Goal: Task Accomplishment & Management: Manage account settings

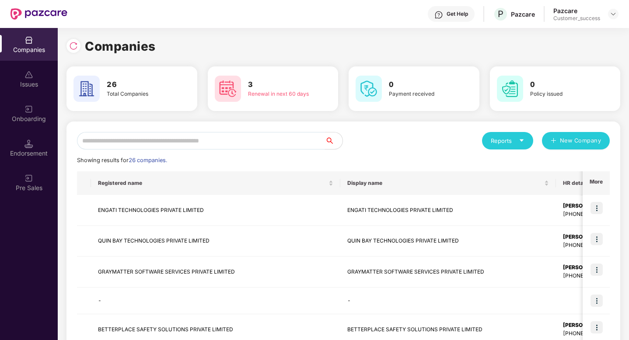
click at [221, 141] on input "text" at bounding box center [201, 141] width 248 height 18
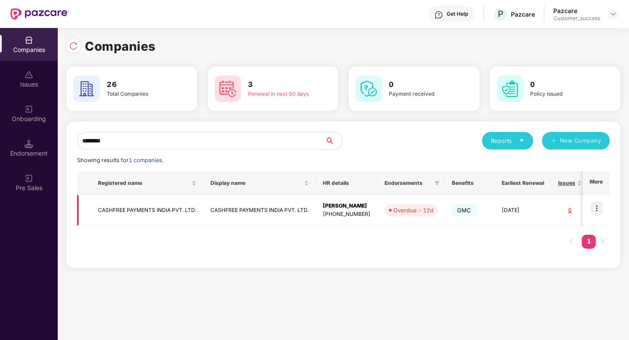
type input "********"
click at [600, 207] on img at bounding box center [597, 208] width 12 height 12
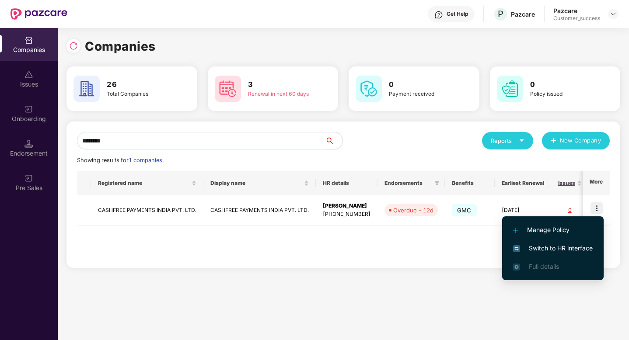
click at [558, 249] on span "Switch to HR interface" at bounding box center [553, 249] width 80 height 10
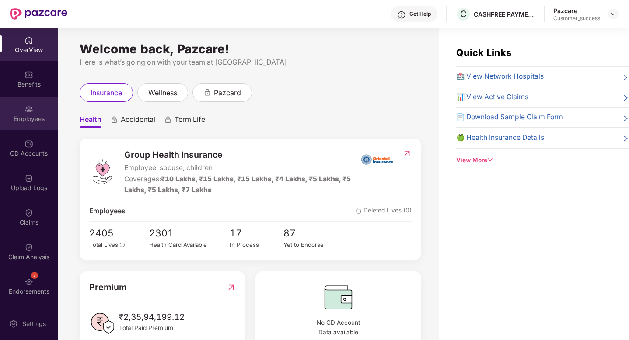
click at [25, 106] on img at bounding box center [29, 109] width 9 height 9
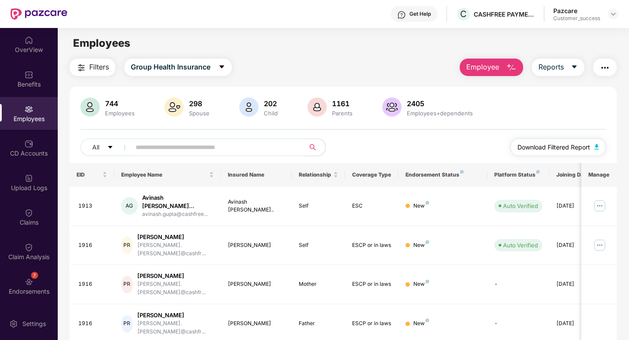
click at [599, 150] on button "Download Filtered Report" at bounding box center [558, 148] width 95 height 18
click at [549, 70] on span "Reports" at bounding box center [551, 67] width 25 height 11
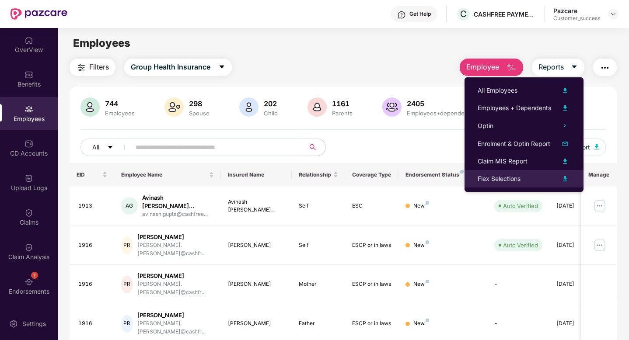
click at [534, 181] on div "Flex Selections" at bounding box center [524, 179] width 93 height 11
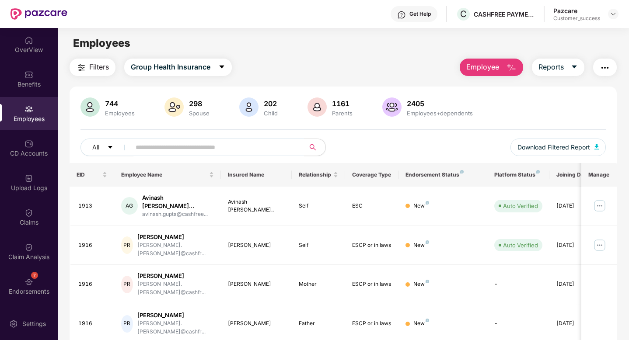
click at [507, 66] on img "button" at bounding box center [511, 68] width 11 height 11
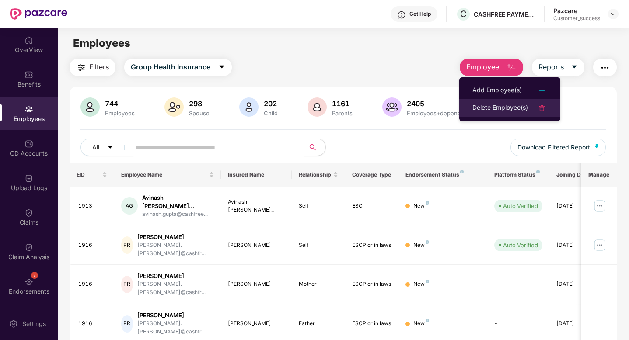
click at [507, 109] on div "Delete Employee(s)" at bounding box center [501, 108] width 56 height 11
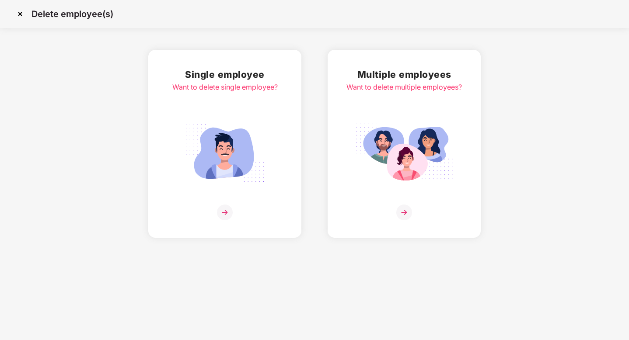
click at [352, 141] on div "Multiple employees Want to delete multiple employees?" at bounding box center [405, 143] width 116 height 153
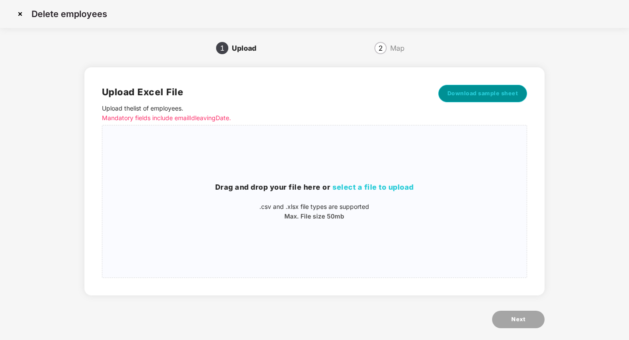
click at [458, 97] on span "Download sample sheet" at bounding box center [483, 93] width 71 height 9
click at [19, 14] on img at bounding box center [20, 14] width 14 height 14
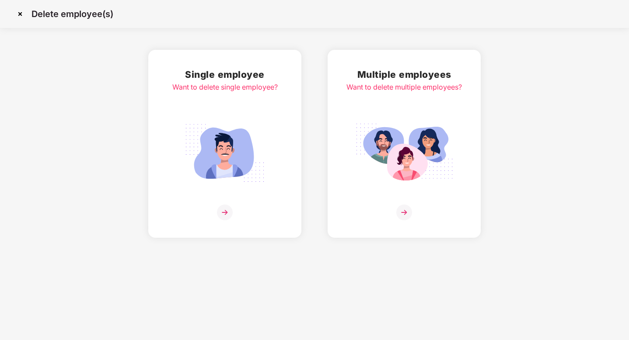
click at [19, 14] on img at bounding box center [20, 14] width 14 height 14
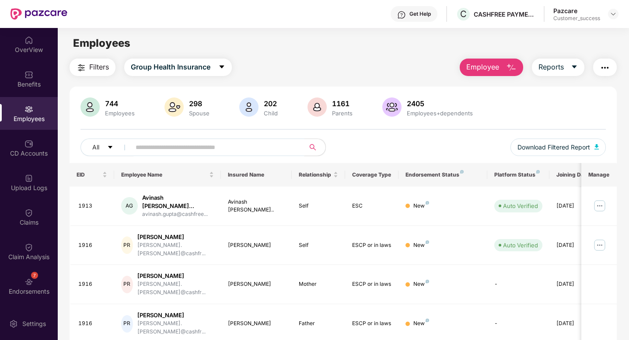
click at [165, 149] on input "text" at bounding box center [214, 147] width 157 height 13
paste input "**********"
type input "**********"
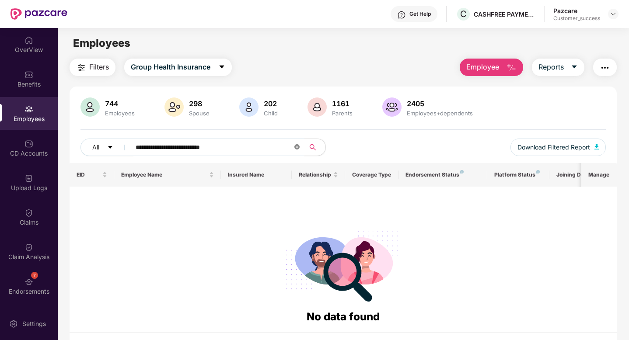
click at [298, 149] on icon "close-circle" at bounding box center [297, 146] width 5 height 5
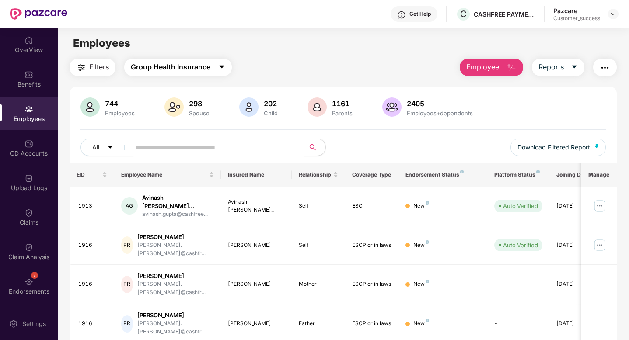
click at [204, 69] on span "Group Health Insurance" at bounding box center [171, 67] width 80 height 11
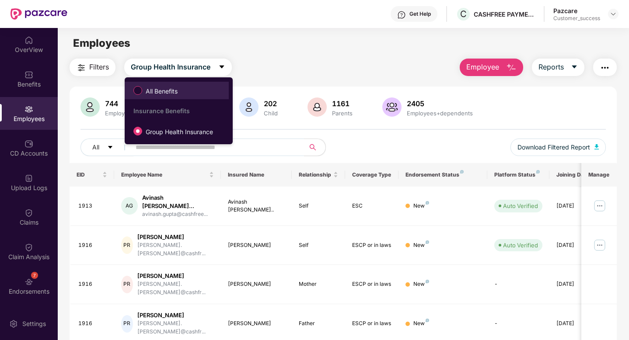
click at [214, 88] on span "All Benefits" at bounding box center [176, 90] width 95 height 15
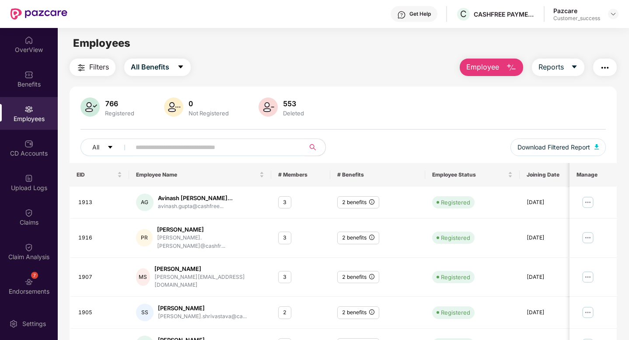
click at [186, 147] on input "text" at bounding box center [214, 147] width 157 height 13
paste input "**********"
type input "**********"
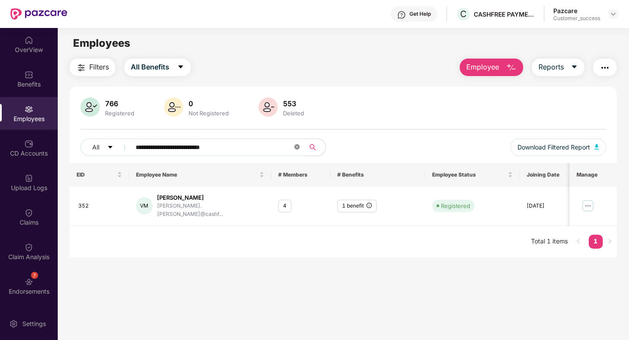
click at [298, 149] on icon "close-circle" at bounding box center [297, 146] width 5 height 5
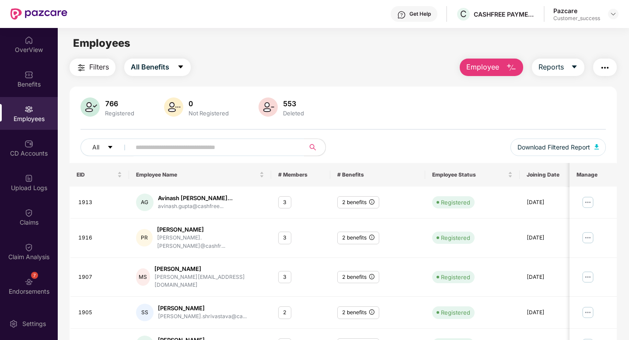
click at [477, 69] on span "Employee" at bounding box center [483, 67] width 33 height 11
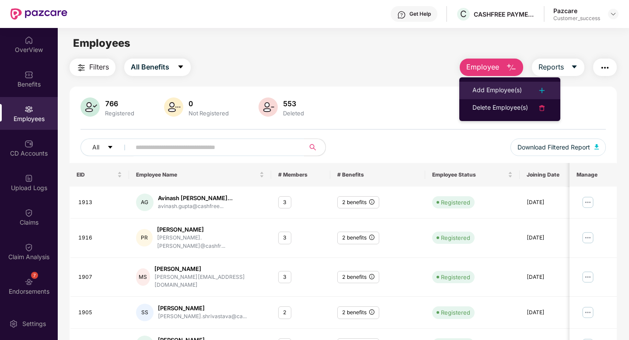
click at [477, 88] on div "Add Employee(s)" at bounding box center [497, 90] width 49 height 11
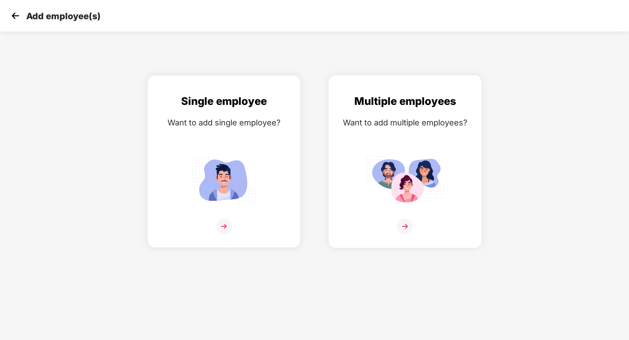
click at [428, 126] on div "Want to add multiple employees?" at bounding box center [405, 122] width 135 height 13
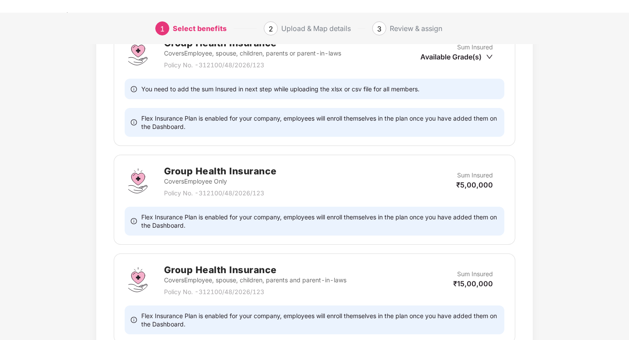
scroll to position [376, 0]
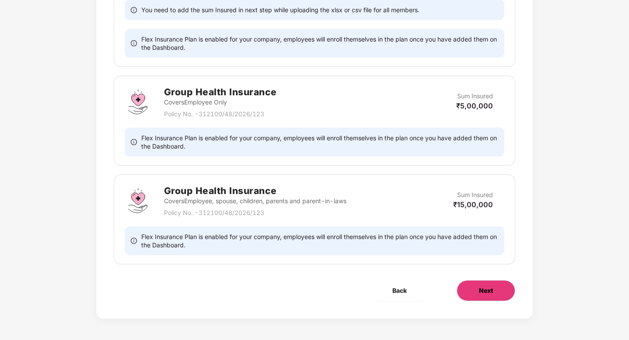
click at [477, 288] on button "Next" at bounding box center [486, 291] width 59 height 21
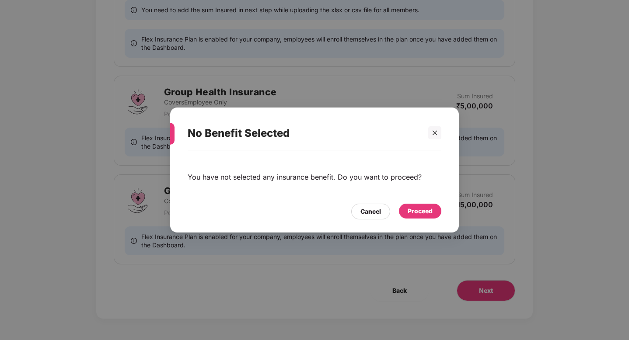
click at [414, 216] on div "Proceed" at bounding box center [420, 211] width 42 height 15
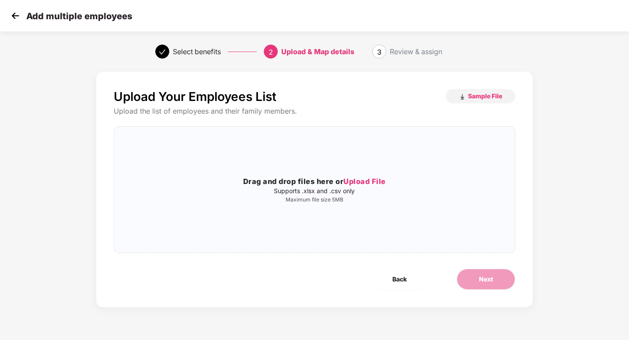
scroll to position [0, 0]
click at [480, 94] on span "Sample File" at bounding box center [485, 96] width 34 height 8
click at [382, 188] on p "Supports .xlsx and .csv only" at bounding box center [314, 191] width 401 height 7
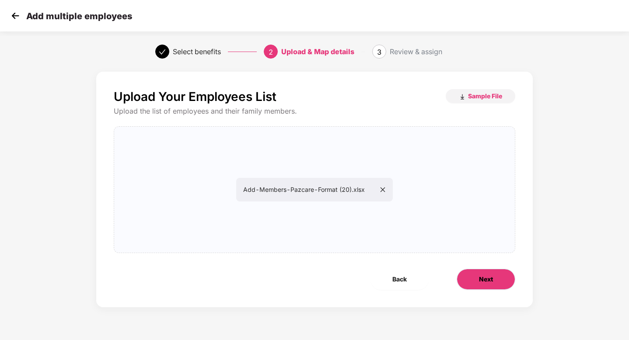
click at [503, 277] on button "Next" at bounding box center [486, 279] width 59 height 21
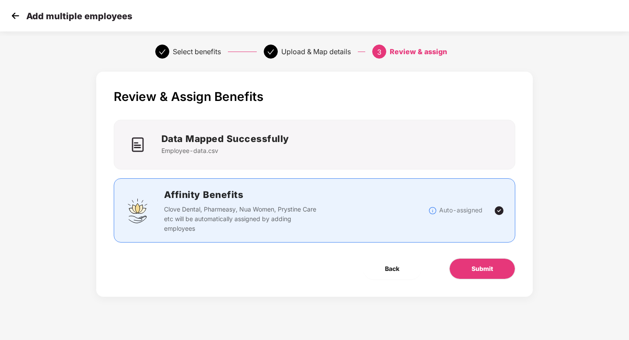
click at [498, 280] on div "Review & Assign Benefits Data Mapped Successfully Employee-data.csv Affinity Be…" at bounding box center [314, 184] width 437 height 225
click at [493, 272] on span "Submit" at bounding box center [482, 269] width 21 height 10
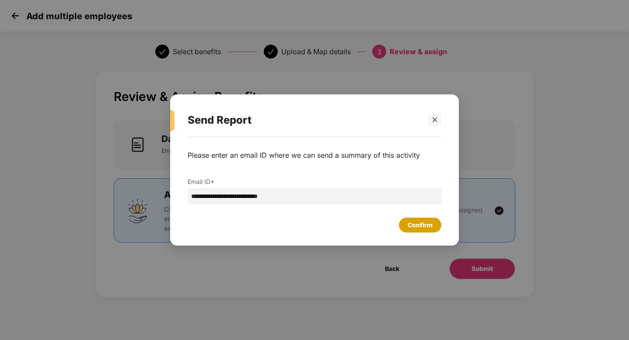
click at [428, 231] on div "Confirm" at bounding box center [420, 225] width 42 height 15
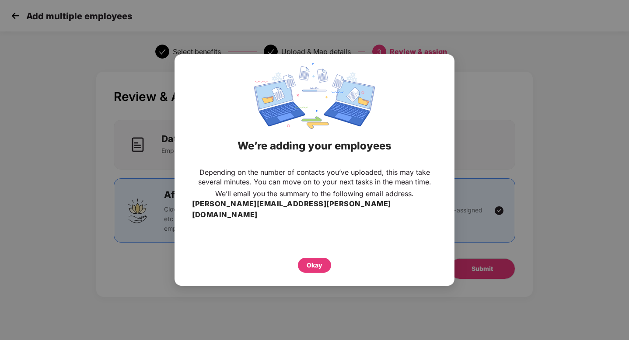
click at [325, 268] on div "Depending on the number of contacts you’ve uploaded, this may take several minu…" at bounding box center [315, 220] width 280 height 114
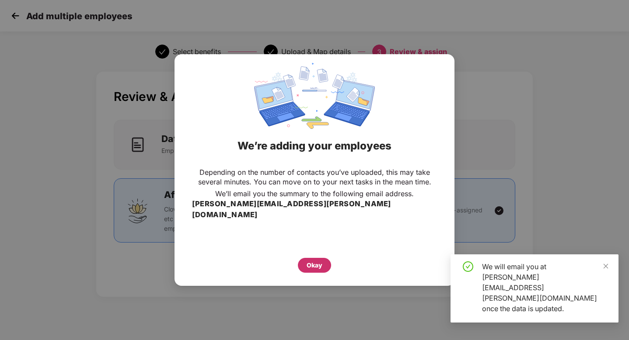
click at [319, 263] on div "Okay" at bounding box center [315, 266] width 16 height 10
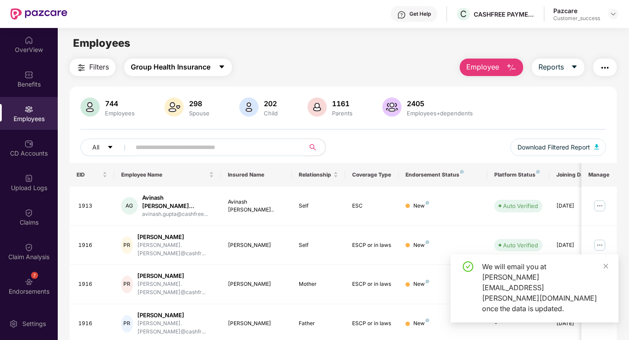
click at [161, 73] on button "Group Health Insurance" at bounding box center [178, 68] width 108 height 18
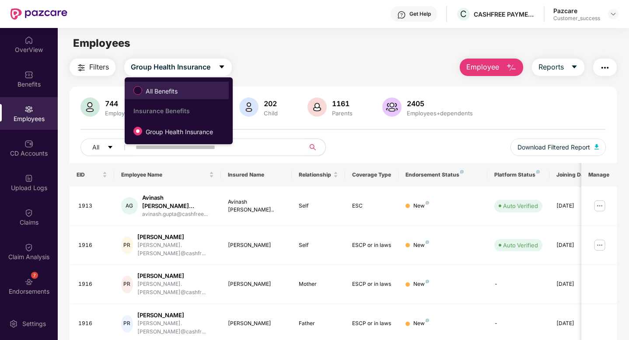
click at [144, 88] on span "All Benefits" at bounding box center [161, 92] width 39 height 10
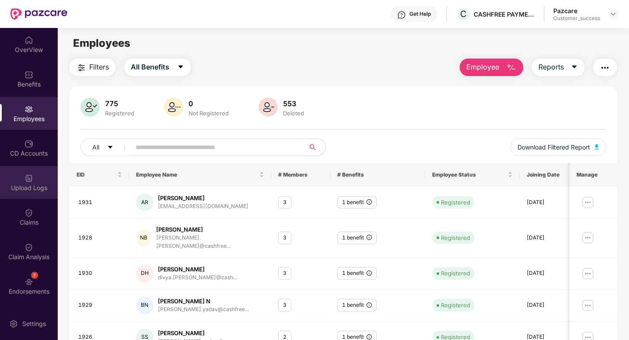
click at [22, 197] on div "Upload Logs" at bounding box center [29, 182] width 58 height 33
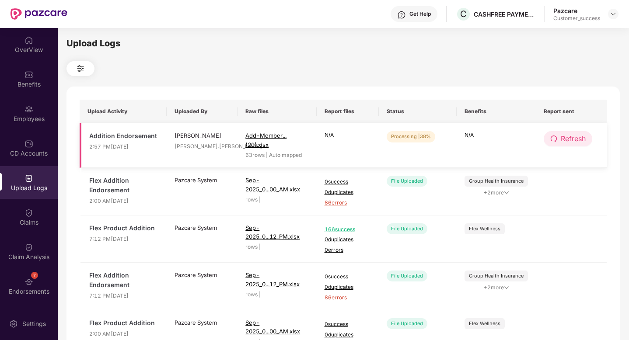
click at [554, 136] on icon "redo" at bounding box center [554, 139] width 6 height 6
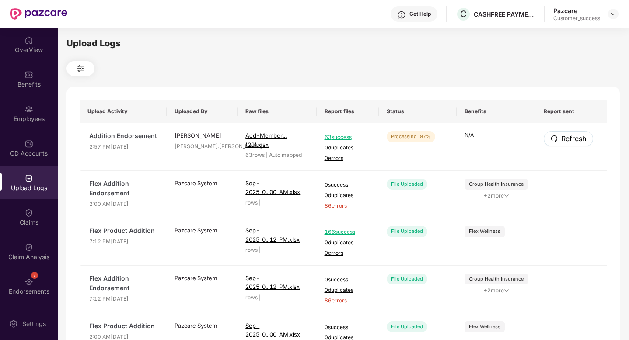
click at [557, 140] on icon "redo" at bounding box center [554, 138] width 7 height 7
click at [18, 99] on div "Employees" at bounding box center [29, 113] width 58 height 33
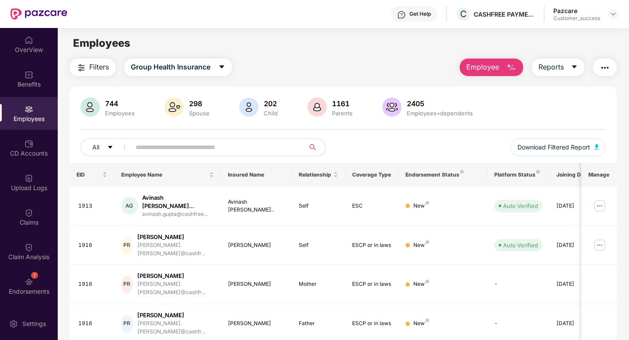
click at [147, 144] on input "text" at bounding box center [214, 147] width 157 height 13
paste input "**********"
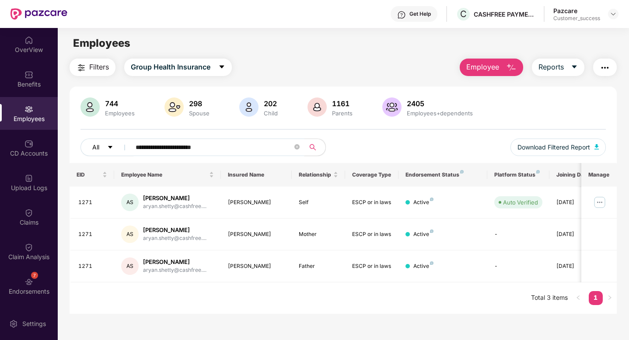
drag, startPoint x: 227, startPoint y: 151, endPoint x: 101, endPoint y: 149, distance: 125.6
click at [102, 149] on div "**********" at bounding box center [212, 148] width 263 height 18
paste input "text"
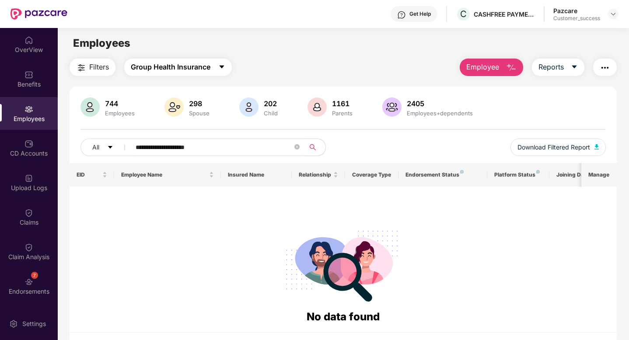
type input "**********"
click at [195, 67] on span "Group Health Insurance" at bounding box center [171, 67] width 80 height 11
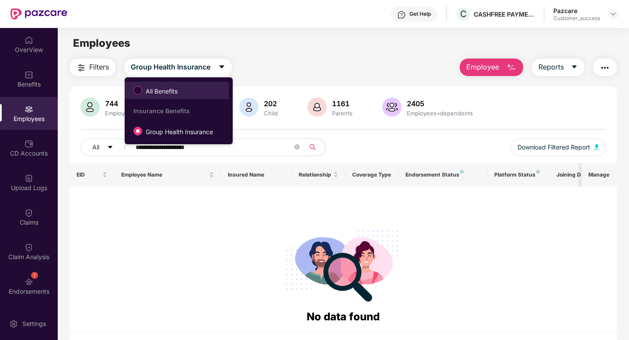
click at [189, 88] on span "All Benefits" at bounding box center [176, 90] width 95 height 15
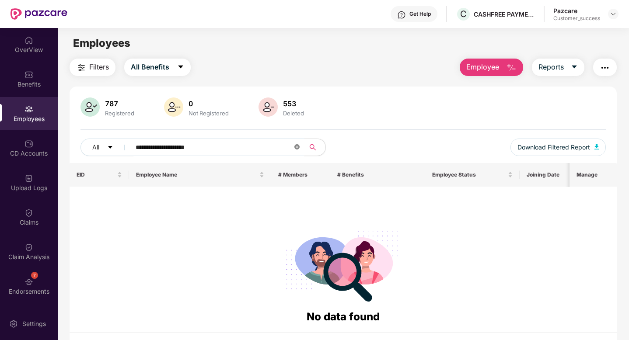
click at [298, 147] on icon "close-circle" at bounding box center [297, 146] width 5 height 5
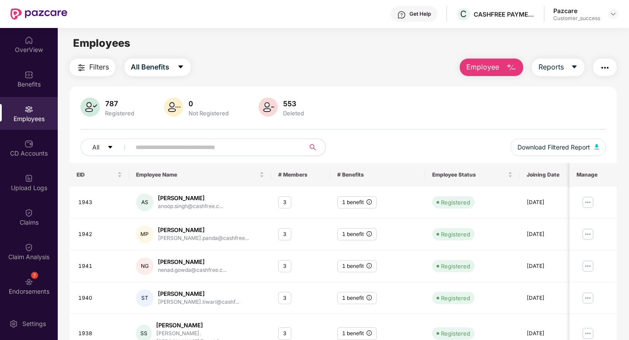
click at [488, 74] on button "Employee" at bounding box center [491, 68] width 63 height 18
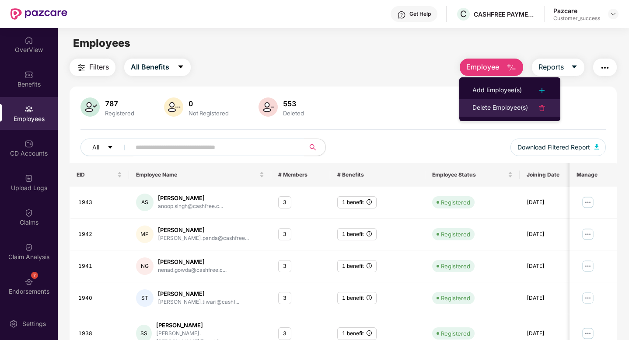
click at [487, 108] on div "Delete Employee(s)" at bounding box center [501, 108] width 56 height 11
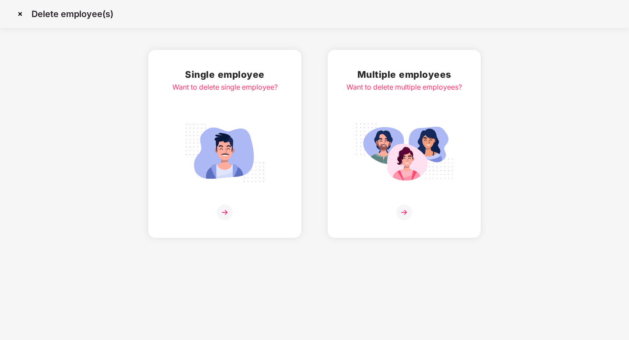
click at [431, 146] on img at bounding box center [404, 153] width 98 height 68
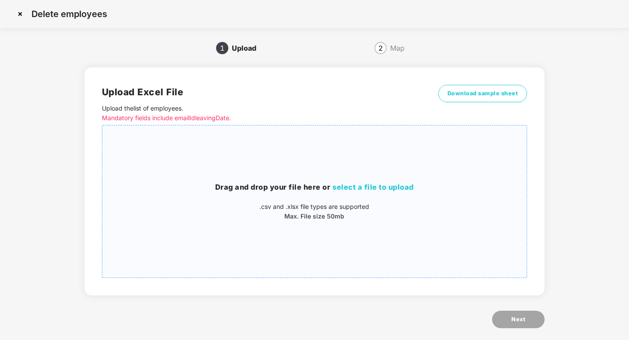
click at [418, 161] on div "Drag and drop your file here or select a file to upload .csv and .xlsx file typ…" at bounding box center [314, 202] width 425 height 138
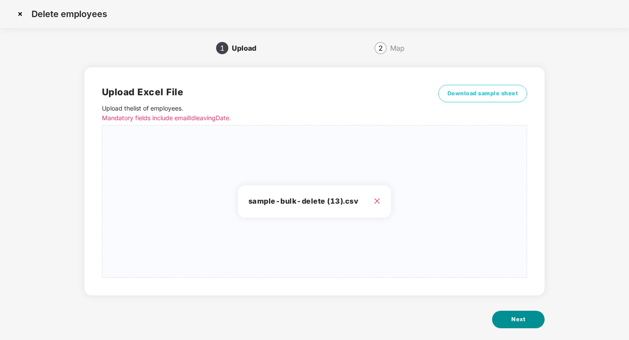
click at [510, 323] on button "Next" at bounding box center [518, 320] width 53 height 18
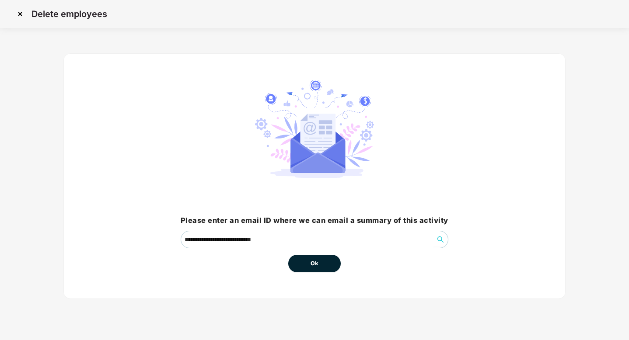
click at [311, 262] on span "Ok" at bounding box center [315, 264] width 8 height 9
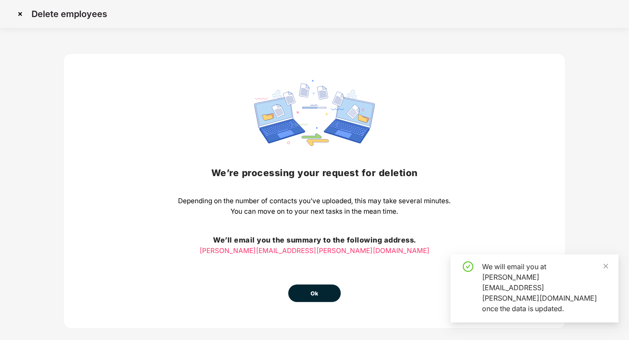
click at [312, 289] on button "Ok" at bounding box center [314, 294] width 53 height 18
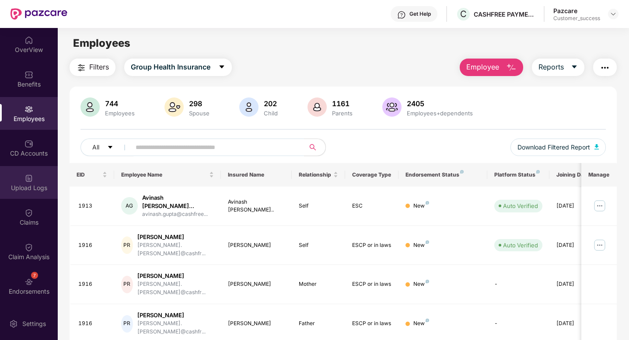
click at [21, 188] on div "Upload Logs" at bounding box center [29, 188] width 58 height 9
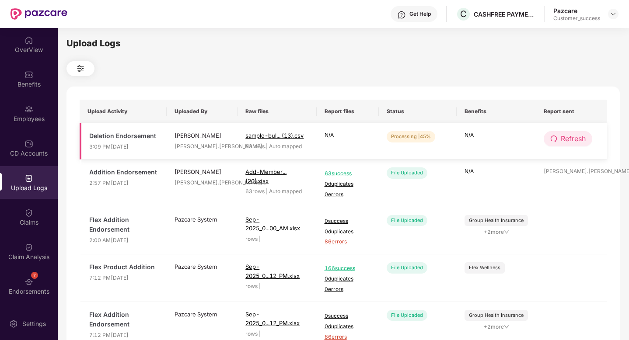
click at [574, 137] on span "Refresh" at bounding box center [573, 138] width 25 height 11
click at [574, 137] on span "Refresh" at bounding box center [574, 138] width 25 height 11
click at [574, 137] on span "Refresh" at bounding box center [573, 138] width 25 height 11
click at [574, 137] on span "Refresh" at bounding box center [574, 138] width 25 height 11
click at [576, 138] on span "Refresh" at bounding box center [573, 138] width 25 height 11
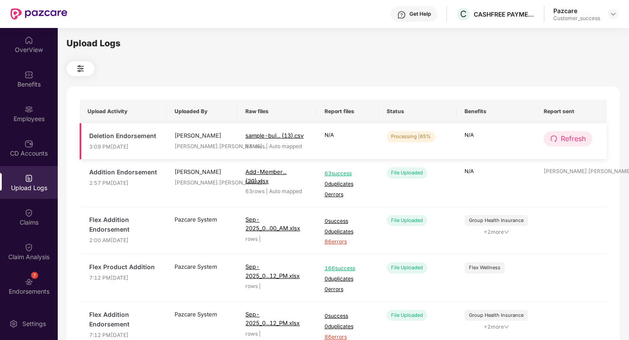
click at [575, 138] on span "Refresh" at bounding box center [573, 138] width 25 height 11
click at [575, 140] on span "Refresh" at bounding box center [573, 138] width 25 height 11
click at [575, 140] on span "Refresh" at bounding box center [574, 138] width 25 height 11
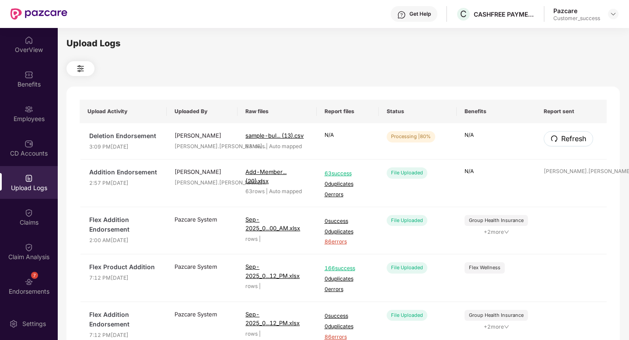
click at [575, 140] on span "Refresh" at bounding box center [574, 138] width 25 height 11
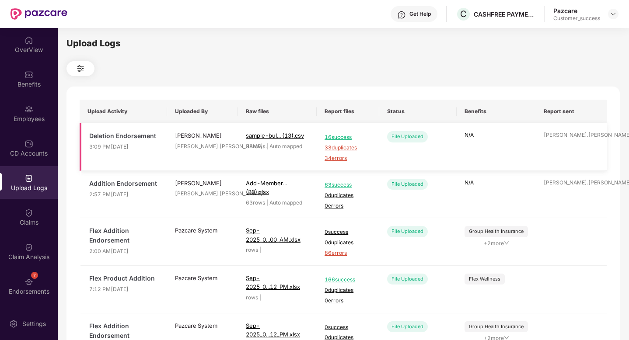
click at [334, 147] on span "33 duplicates" at bounding box center [348, 148] width 47 height 8
click at [339, 161] on span "34 errors" at bounding box center [348, 158] width 47 height 8
click at [27, 112] on img at bounding box center [29, 109] width 9 height 9
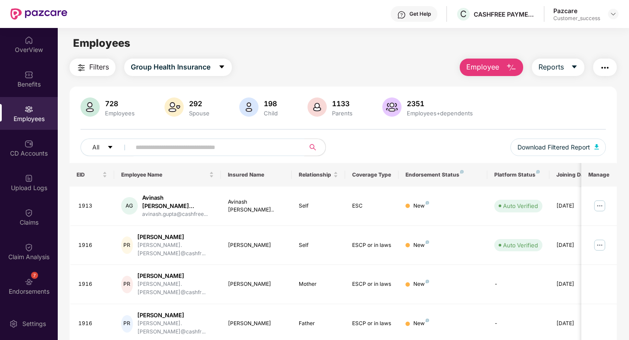
click at [166, 151] on input "text" at bounding box center [214, 147] width 157 height 13
paste input "**********"
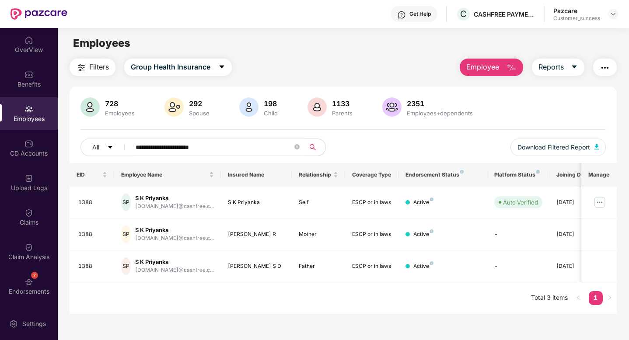
type input "**********"
click at [298, 148] on icon "close-circle" at bounding box center [297, 146] width 5 height 5
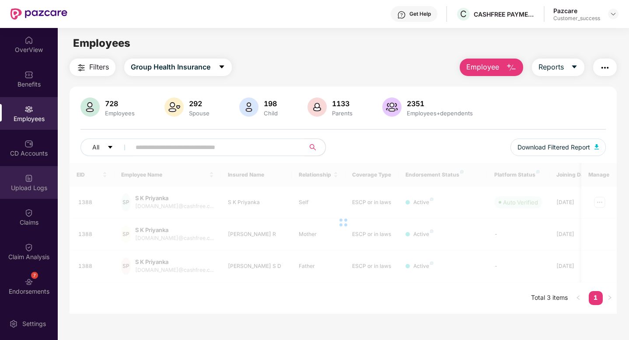
click at [27, 184] on div "Upload Logs" at bounding box center [29, 188] width 58 height 9
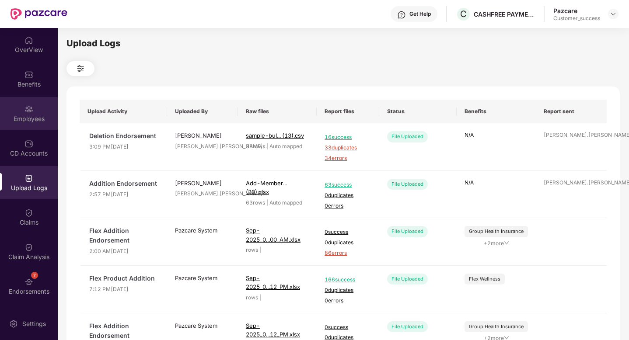
click at [20, 102] on div "Employees" at bounding box center [29, 113] width 58 height 33
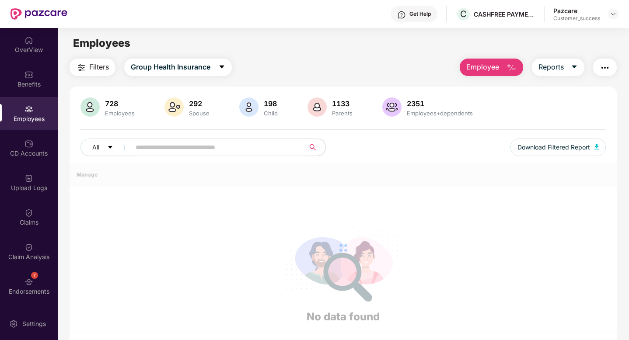
click at [487, 64] on span "Employee" at bounding box center [483, 67] width 33 height 11
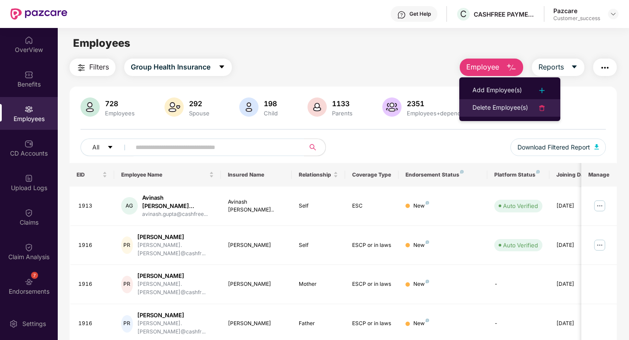
click at [483, 106] on div "Delete Employee(s)" at bounding box center [501, 108] width 56 height 11
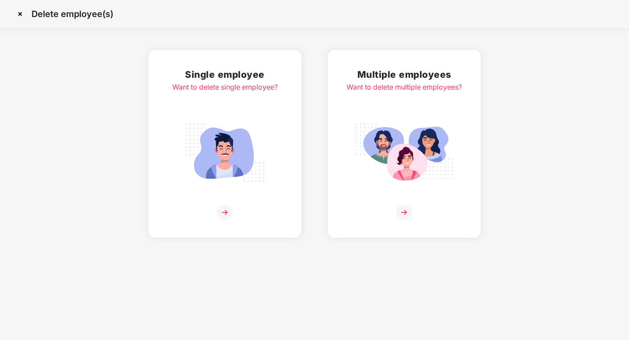
click at [418, 131] on img at bounding box center [404, 153] width 98 height 68
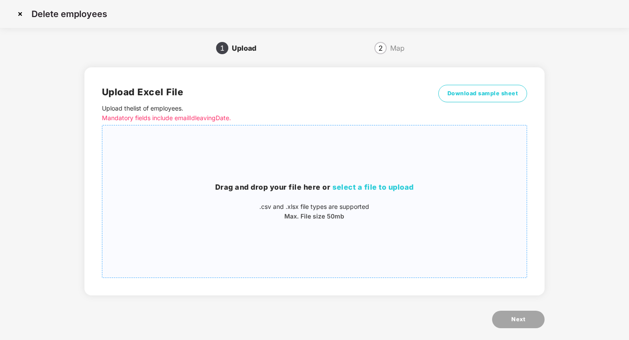
click at [407, 155] on div "Drag and drop your file here or select a file to upload .csv and .xlsx file typ…" at bounding box center [314, 202] width 425 height 138
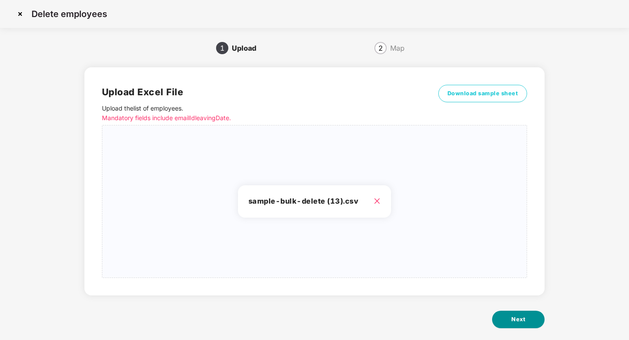
click at [515, 313] on button "Next" at bounding box center [518, 320] width 53 height 18
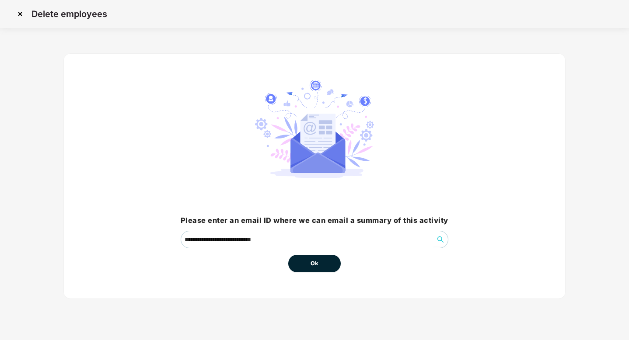
click at [316, 258] on button "Ok" at bounding box center [314, 264] width 53 height 18
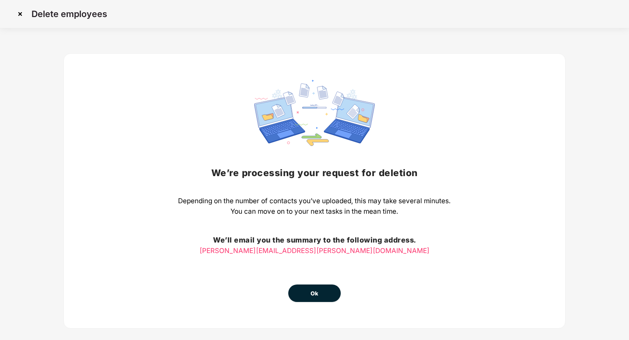
click at [305, 295] on button "Ok" at bounding box center [314, 294] width 53 height 18
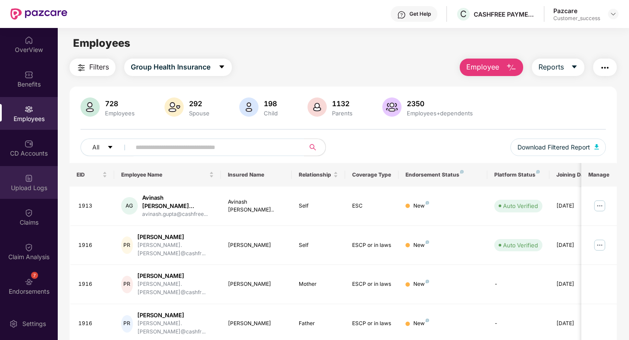
click at [20, 198] on div "Upload Logs" at bounding box center [29, 182] width 58 height 33
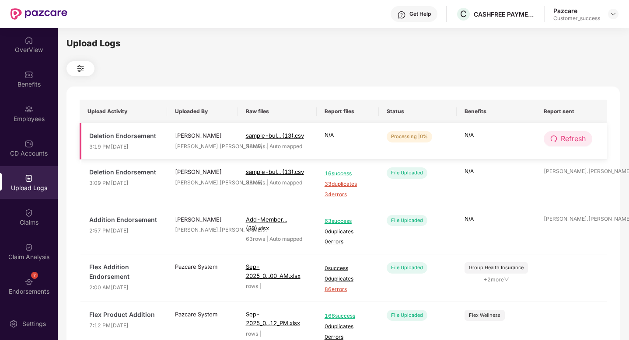
click at [585, 141] on span "Refresh" at bounding box center [573, 138] width 25 height 11
click at [561, 139] on span "Refresh" at bounding box center [573, 138] width 25 height 11
click at [562, 139] on span "Refresh" at bounding box center [574, 138] width 25 height 11
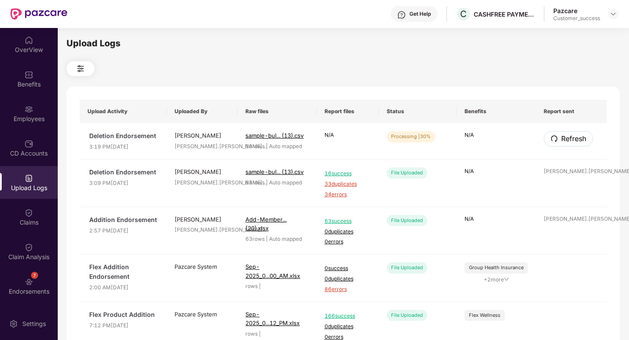
click at [562, 139] on span "Refresh" at bounding box center [574, 138] width 25 height 11
click at [561, 139] on span "Refresh" at bounding box center [573, 138] width 25 height 11
click at [562, 139] on span "Refresh" at bounding box center [574, 138] width 25 height 11
click at [561, 139] on span "Refresh" at bounding box center [573, 138] width 25 height 11
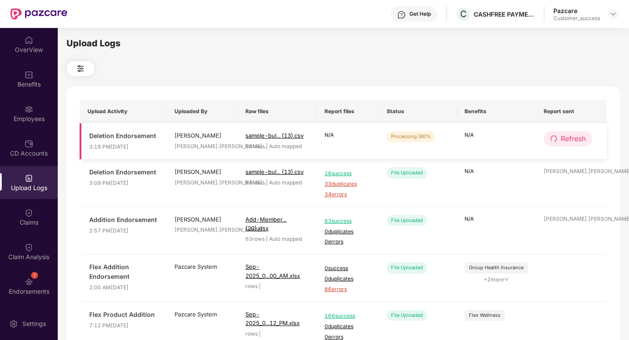
click at [558, 139] on button "Refresh" at bounding box center [568, 138] width 49 height 15
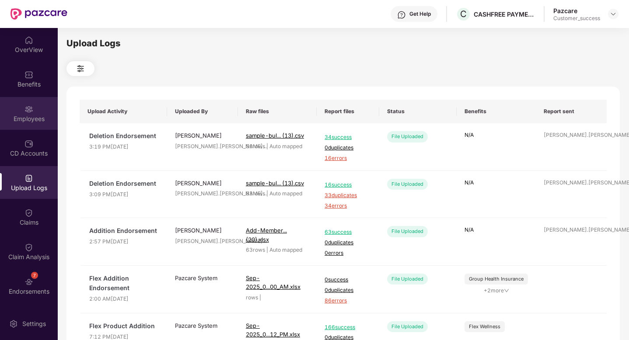
click at [17, 117] on div "Employees" at bounding box center [29, 119] width 58 height 9
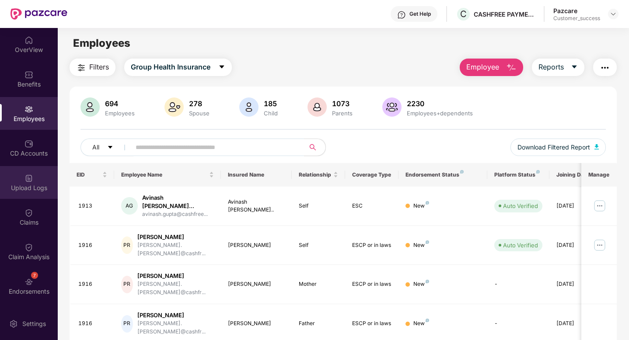
click at [28, 180] on img at bounding box center [29, 178] width 9 height 9
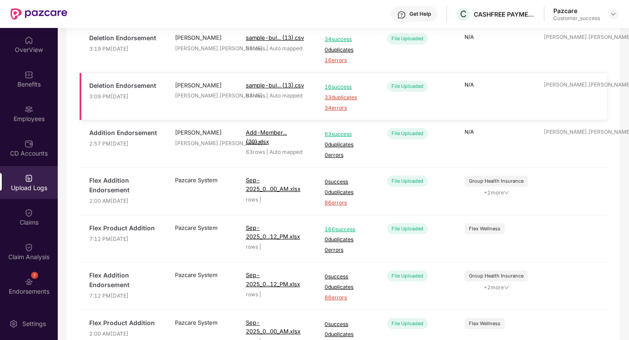
scroll to position [110, 0]
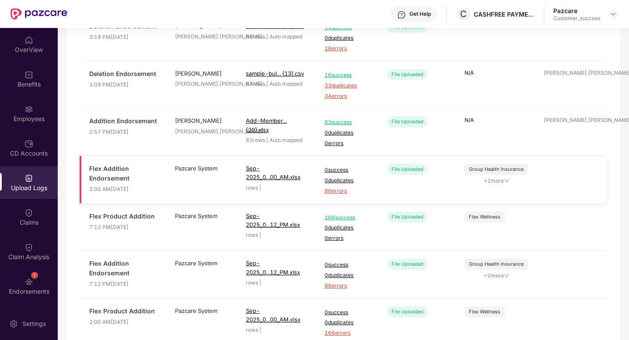
click at [330, 192] on span "86 errors" at bounding box center [348, 191] width 47 height 8
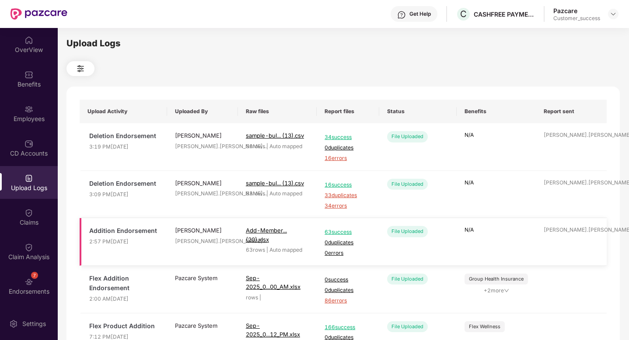
click at [338, 232] on span "63 success" at bounding box center [348, 232] width 47 height 8
click at [25, 112] on img at bounding box center [29, 109] width 9 height 9
